Goal: Use online tool/utility: Utilize a website feature to perform a specific function

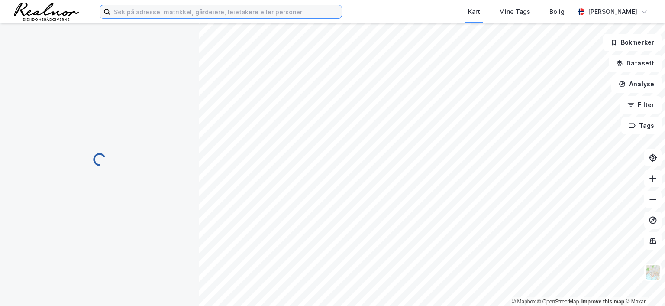
click at [188, 13] on input at bounding box center [225, 11] width 231 height 13
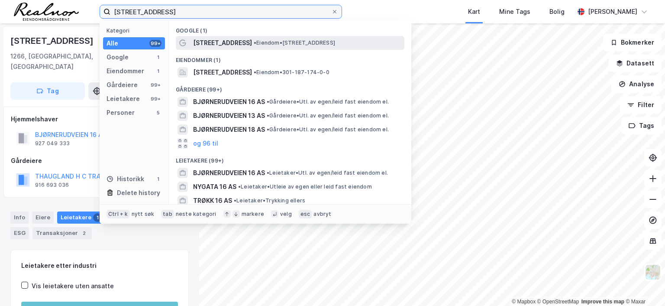
type input "[STREET_ADDRESS]"
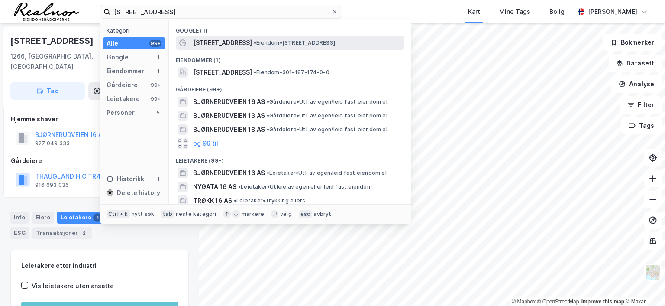
click at [254, 44] on span "•" at bounding box center [255, 42] width 3 height 6
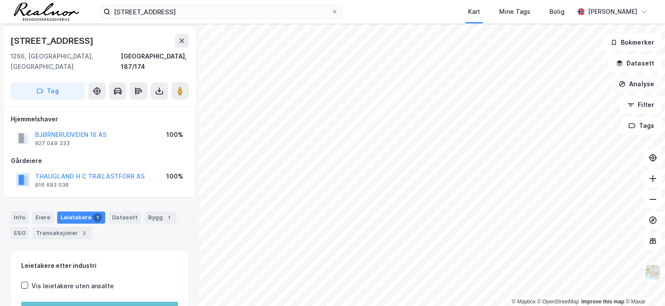
click at [648, 83] on button "Analyse" at bounding box center [636, 83] width 50 height 17
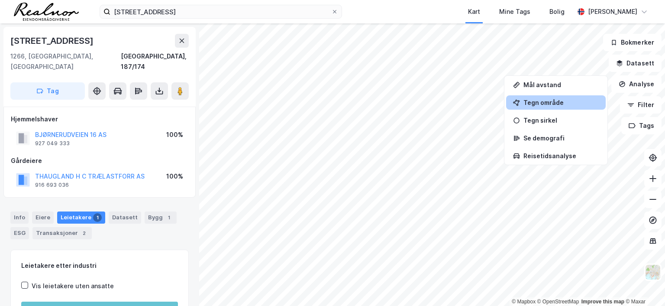
click at [542, 99] on div "Tegn område" at bounding box center [561, 102] width 75 height 7
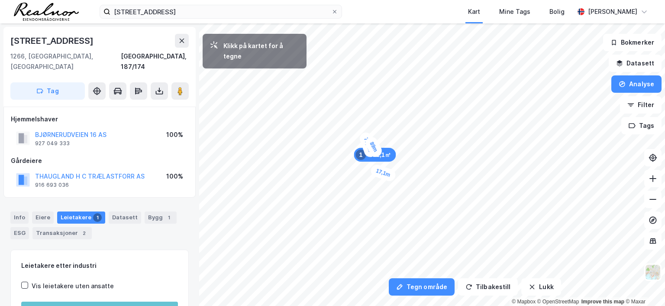
click at [389, 175] on div "17,1m" at bounding box center [383, 172] width 28 height 19
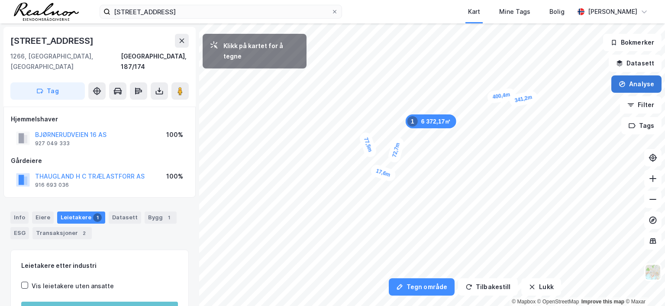
click at [640, 84] on button "Analyse" at bounding box center [636, 83] width 50 height 17
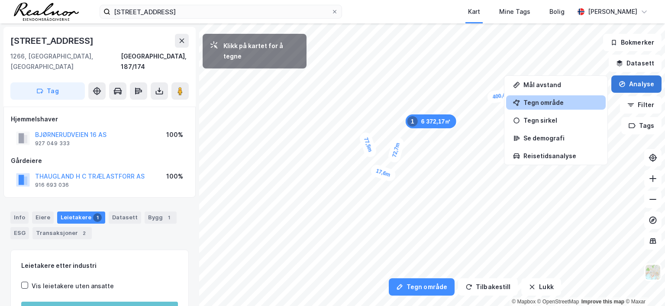
click at [631, 83] on button "Analyse" at bounding box center [636, 83] width 50 height 17
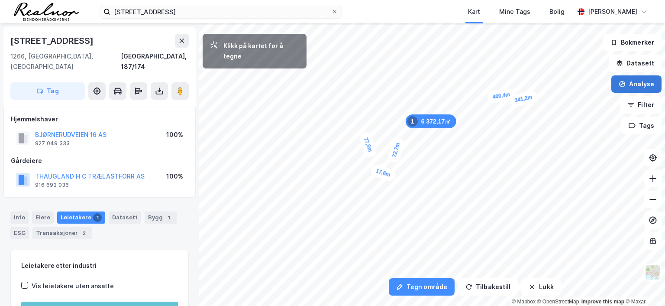
click at [631, 83] on button "Analyse" at bounding box center [636, 83] width 50 height 17
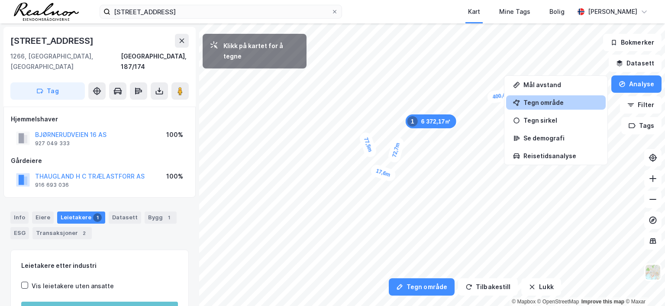
click at [537, 104] on div "Tegn område" at bounding box center [561, 102] width 75 height 7
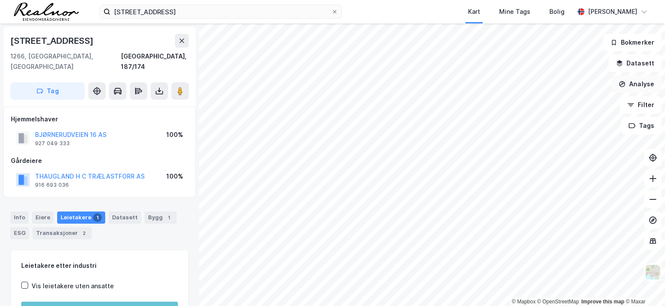
click at [630, 83] on button "Analyse" at bounding box center [636, 83] width 50 height 17
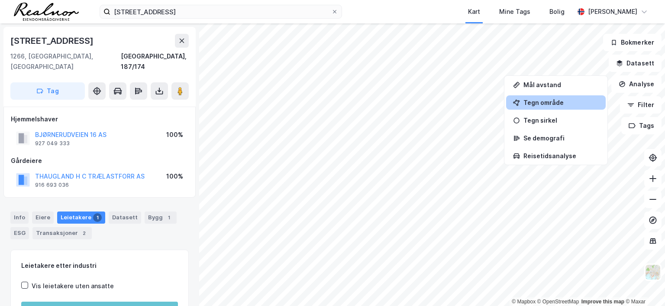
click at [550, 103] on div "Tegn område" at bounding box center [561, 102] width 75 height 7
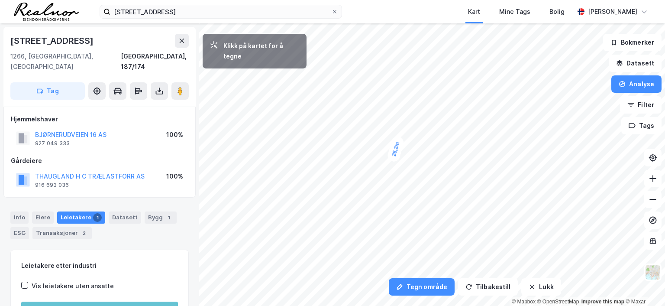
click at [394, 159] on div "26,2m" at bounding box center [396, 148] width 19 height 27
click at [402, 161] on div "28,9m" at bounding box center [399, 150] width 14 height 26
